Goal: Task Accomplishment & Management: Use online tool/utility

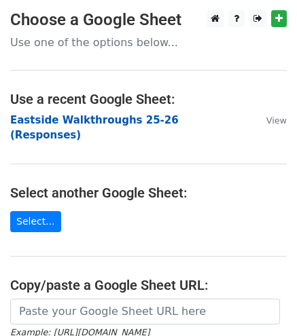
click at [86, 118] on strong "Eastside Walkthroughs 25-26 (Responses)" at bounding box center [94, 128] width 168 height 28
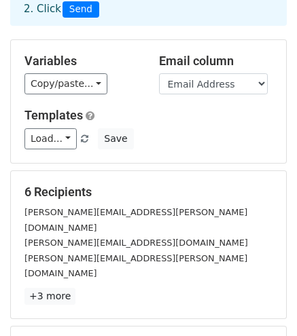
scroll to position [104, 0]
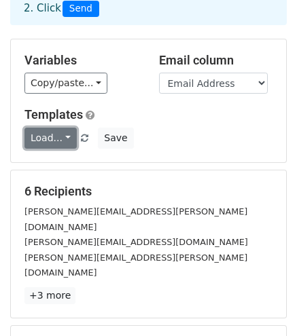
click at [50, 128] on link "Load..." at bounding box center [50, 138] width 52 height 21
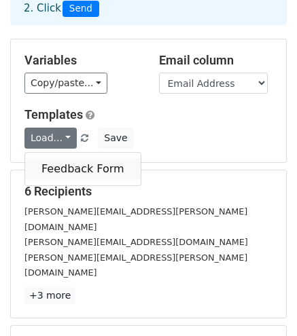
click at [54, 158] on link "Feedback Form" at bounding box center [82, 169] width 115 height 22
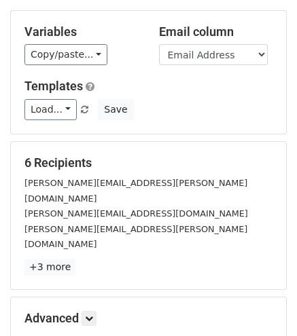
scroll to position [243, 0]
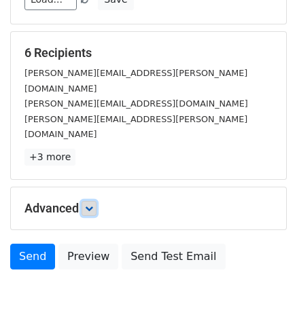
click at [91, 201] on link at bounding box center [89, 208] width 15 height 15
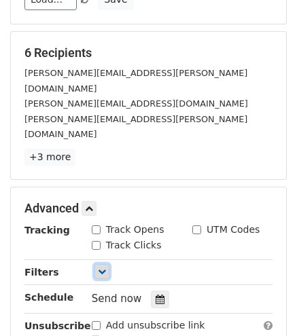
click at [104, 268] on icon at bounding box center [102, 272] width 8 height 8
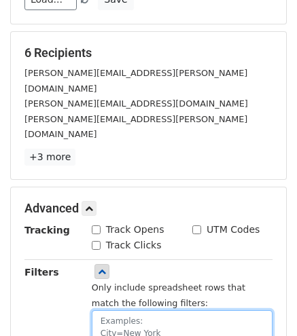
click at [118, 310] on textarea at bounding box center [182, 336] width 181 height 52
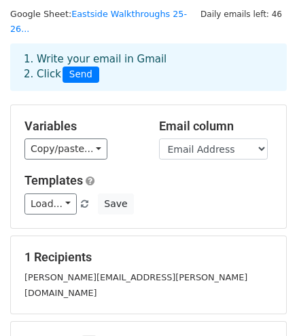
scroll to position [37, 0]
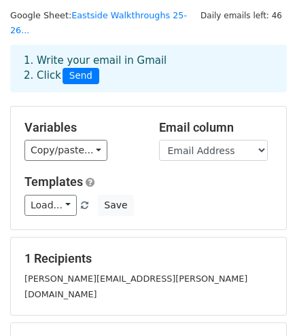
type textarea "Email [EMAIL_ADDRESS][PERSON_NAME][PERSON_NAME][DOMAIN_NAME] Merge Status=No"
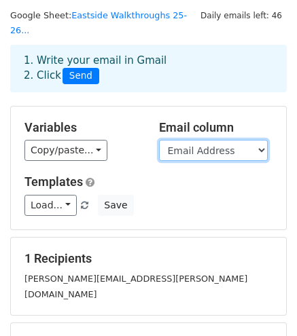
click at [213, 140] on select "Timestamp Email Address Email Grade Part of the Day Subject 2.1 Achieving Expec…" at bounding box center [213, 150] width 109 height 21
select select "Email"
click at [159, 140] on select "Timestamp Email Address Email Grade Part of the Day Subject 2.1 Achieving Expec…" at bounding box center [213, 150] width 109 height 21
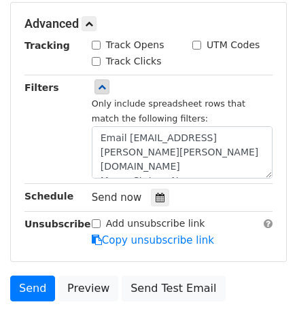
scroll to position [364, 0]
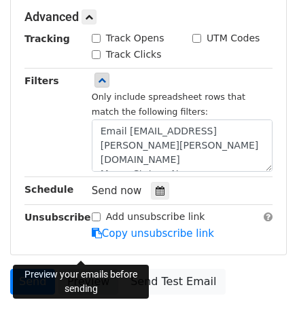
click at [66, 269] on link "Preview" at bounding box center [88, 282] width 60 height 26
click at [79, 269] on link "Preview" at bounding box center [88, 282] width 60 height 26
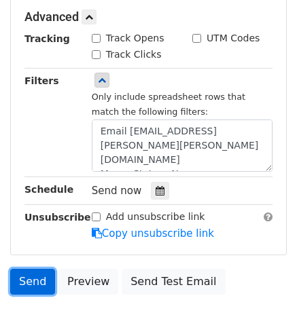
click at [23, 269] on link "Send" at bounding box center [32, 282] width 45 height 26
